Goal: Check status

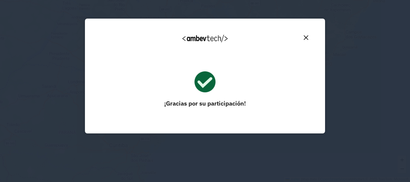
click at [309, 34] on button "Close" at bounding box center [306, 37] width 9 height 9
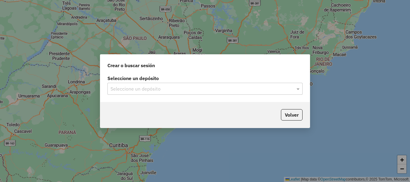
click at [227, 91] on input "text" at bounding box center [199, 89] width 177 height 7
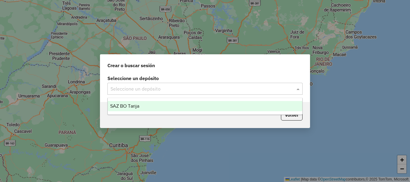
click at [229, 104] on div "SAZ BO Tarija" at bounding box center [205, 106] width 195 height 10
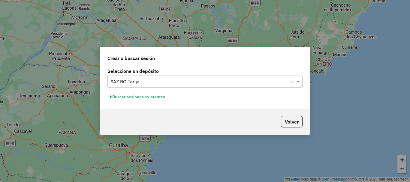
click at [133, 97] on button "Buscar sesiones existentes" at bounding box center [138, 97] width 60 height 9
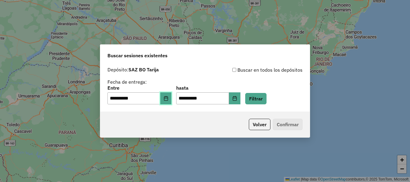
click at [167, 102] on button "Choose Date" at bounding box center [165, 99] width 11 height 12
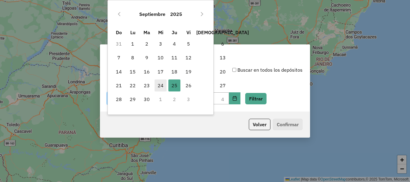
click at [162, 84] on span "24" at bounding box center [161, 86] width 12 height 12
type input "**********"
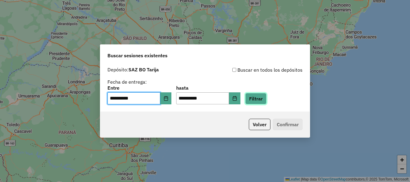
click at [265, 95] on button "Filtrar" at bounding box center [255, 98] width 21 height 11
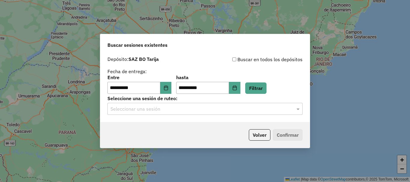
click at [180, 107] on input "text" at bounding box center [199, 109] width 177 height 7
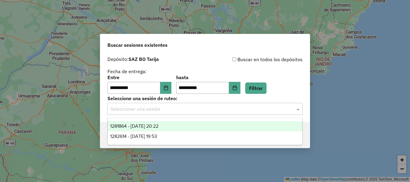
click at [188, 130] on div "1281864 - [DATE] 20:22" at bounding box center [205, 126] width 195 height 10
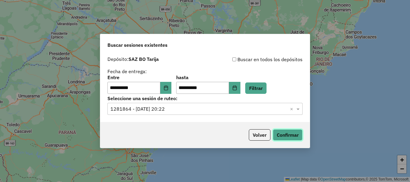
click at [292, 131] on button "Confirmar" at bounding box center [288, 134] width 30 height 11
click at [172, 109] on input "text" at bounding box center [199, 109] width 177 height 7
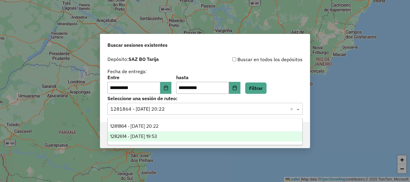
click at [186, 136] on div "1282614 - [DATE] 19:53" at bounding box center [205, 137] width 195 height 10
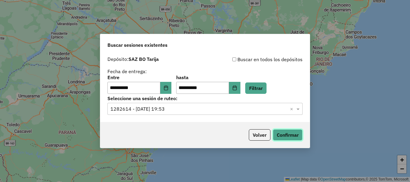
click at [293, 131] on button "Confirmar" at bounding box center [288, 134] width 30 height 11
